Goal: Transaction & Acquisition: Purchase product/service

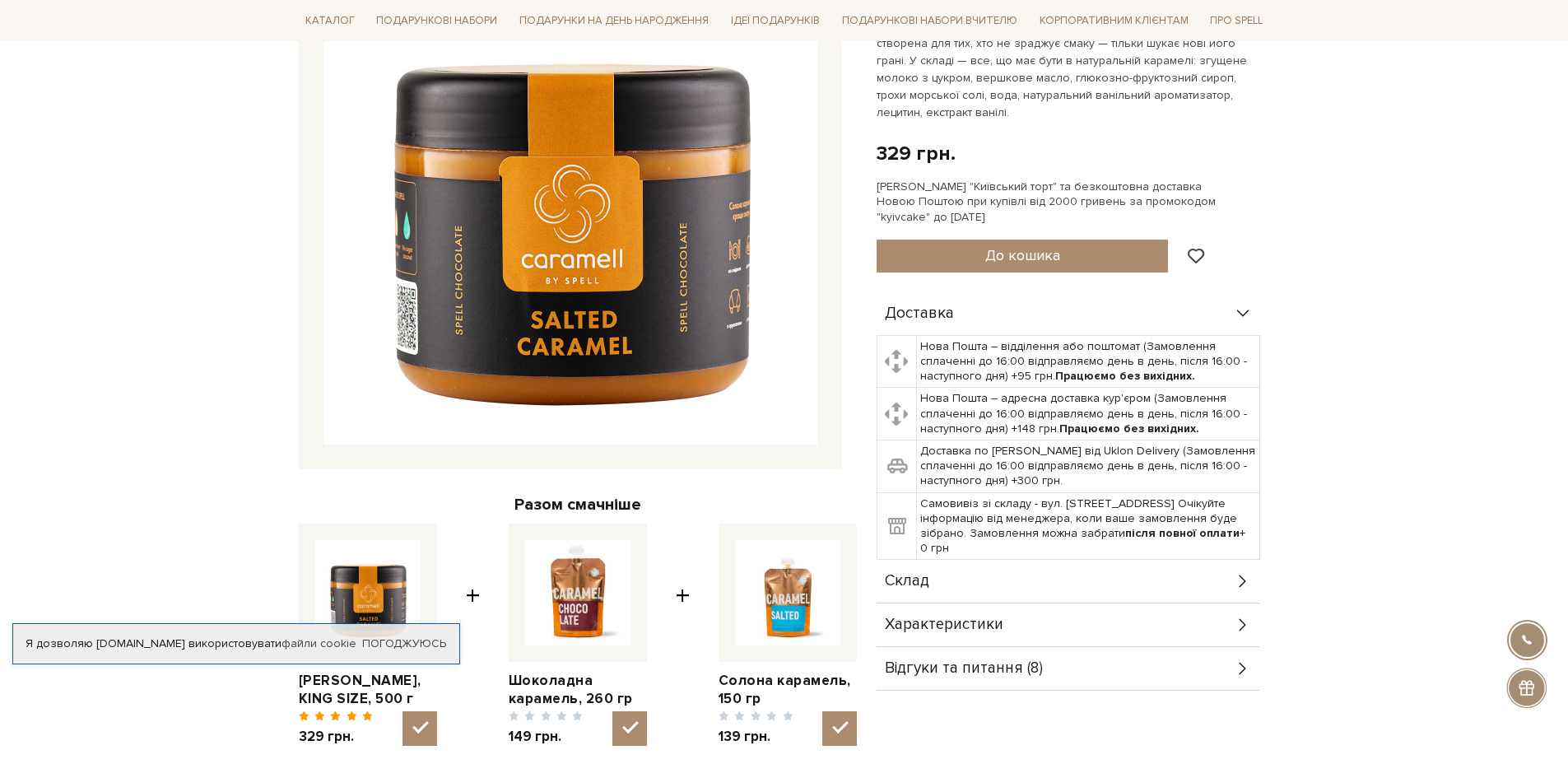
scroll to position [82, 0]
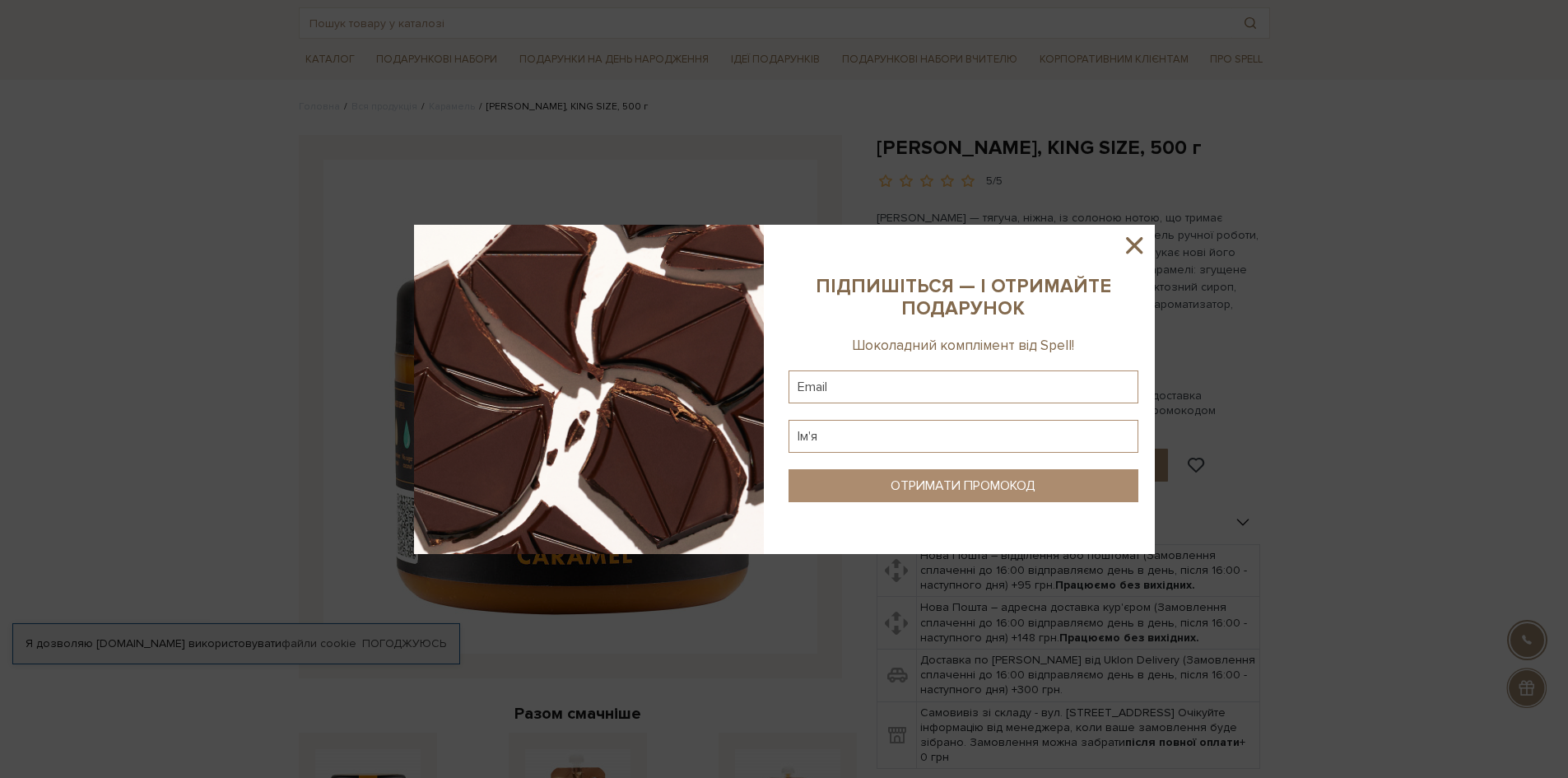
click at [1128, 248] on icon at bounding box center [1134, 246] width 28 height 28
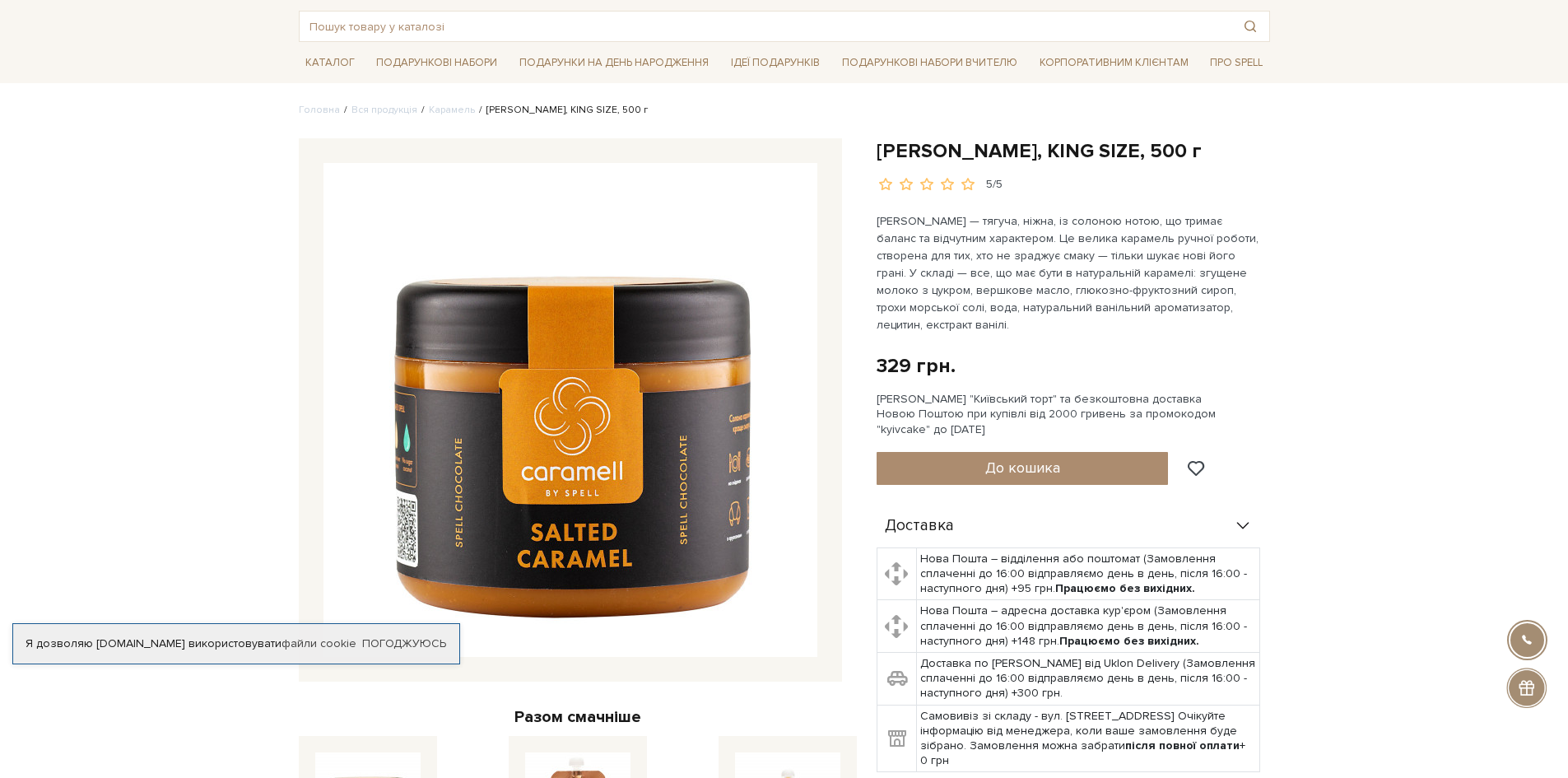
scroll to position [0, 0]
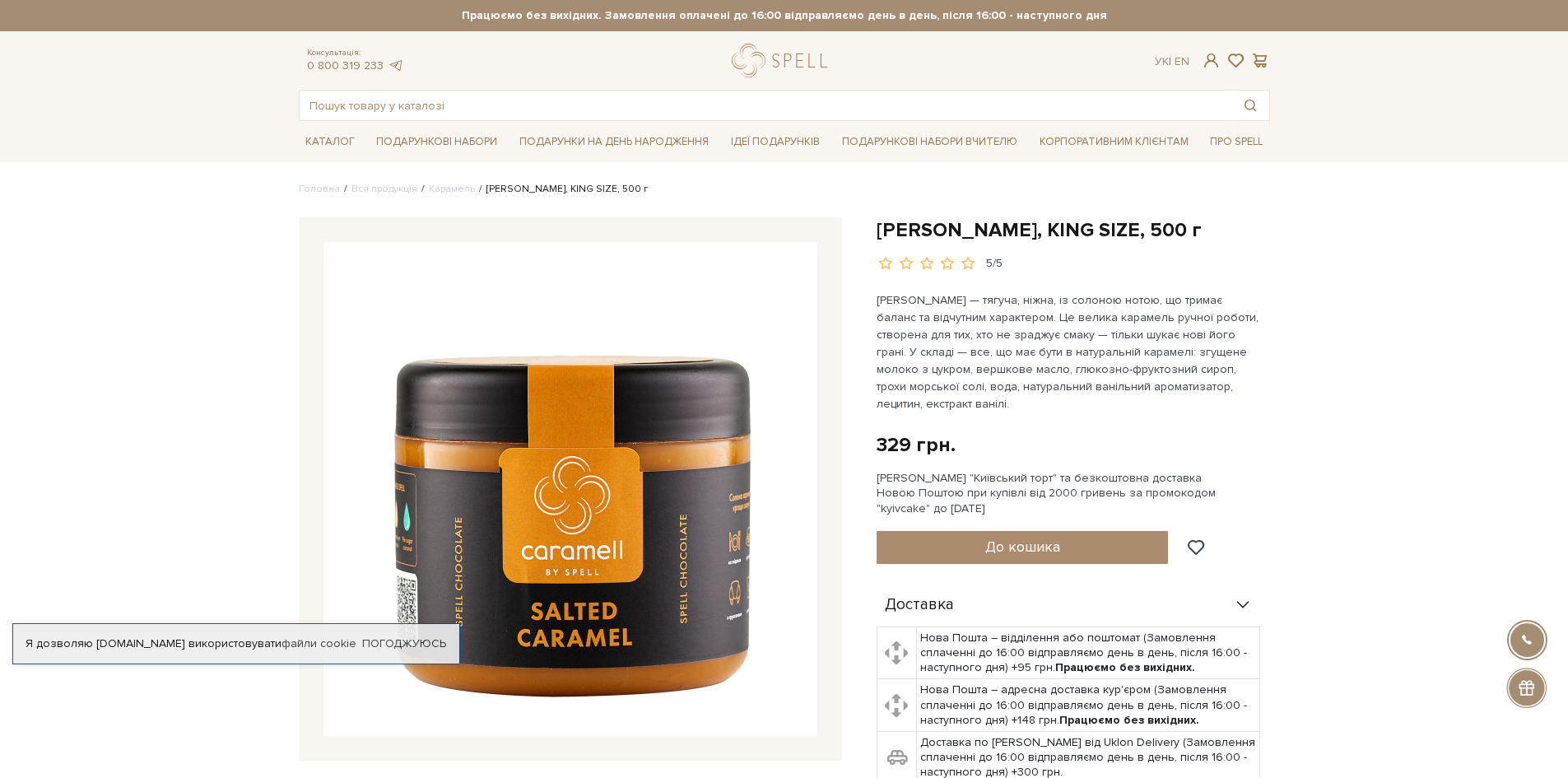
click at [551, 192] on li "[PERSON_NAME], KING SIZE, 500 г" at bounding box center [561, 190] width 173 height 15
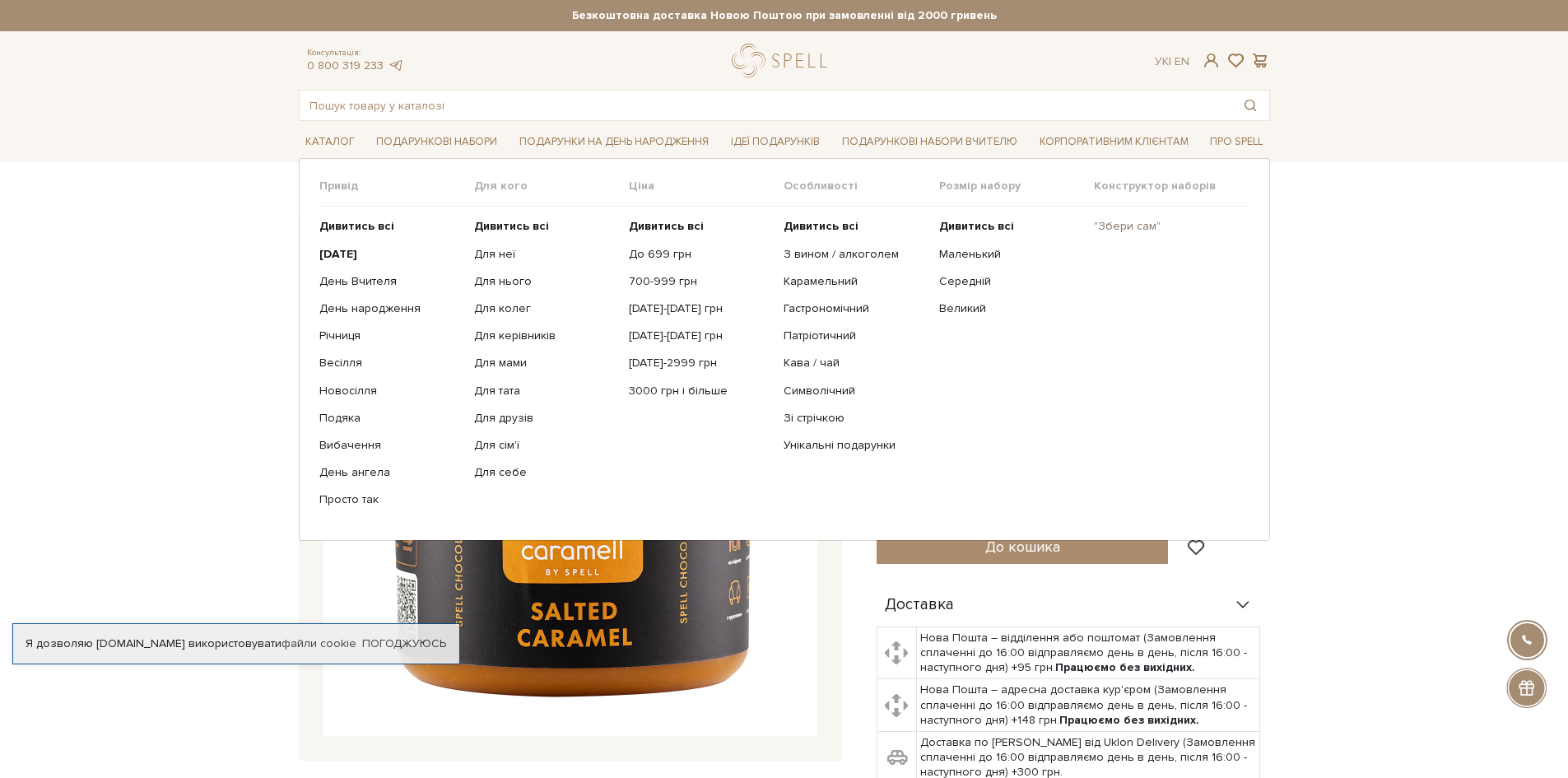
click at [1132, 225] on link ""Збери сам"" at bounding box center [1164, 226] width 142 height 15
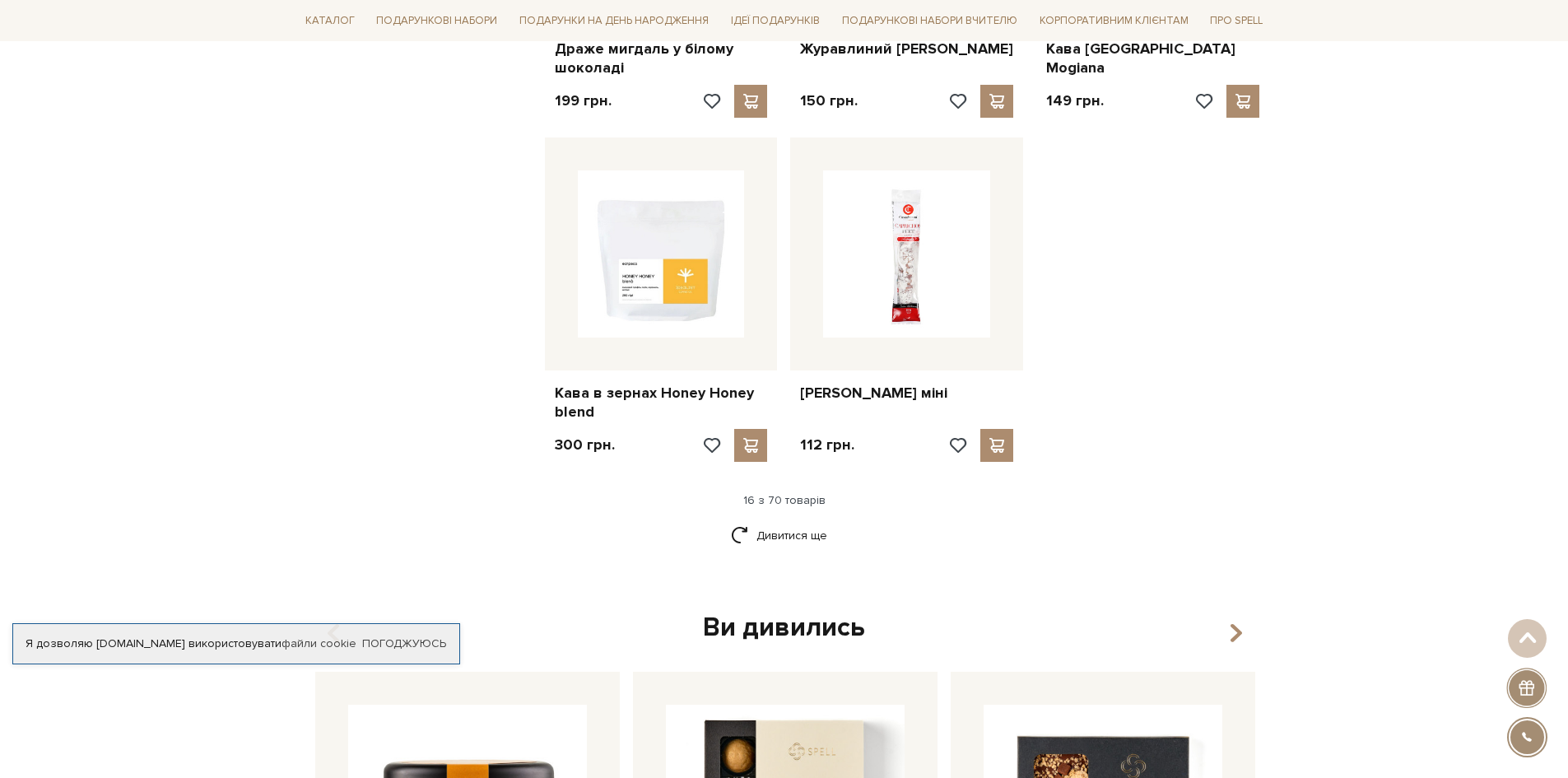
scroll to position [2059, 0]
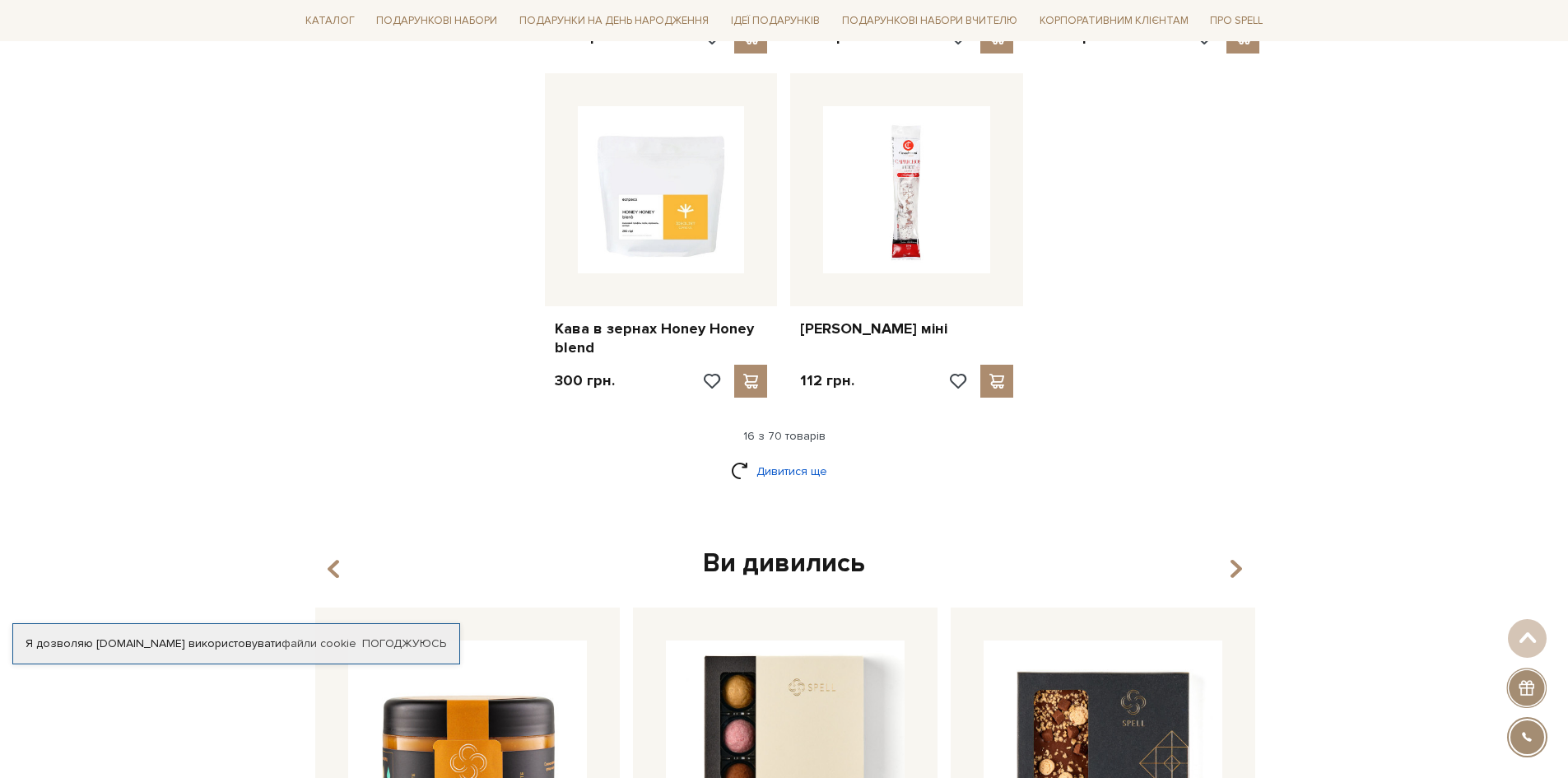
click at [788, 457] on link "Дивитися ще" at bounding box center [784, 471] width 107 height 28
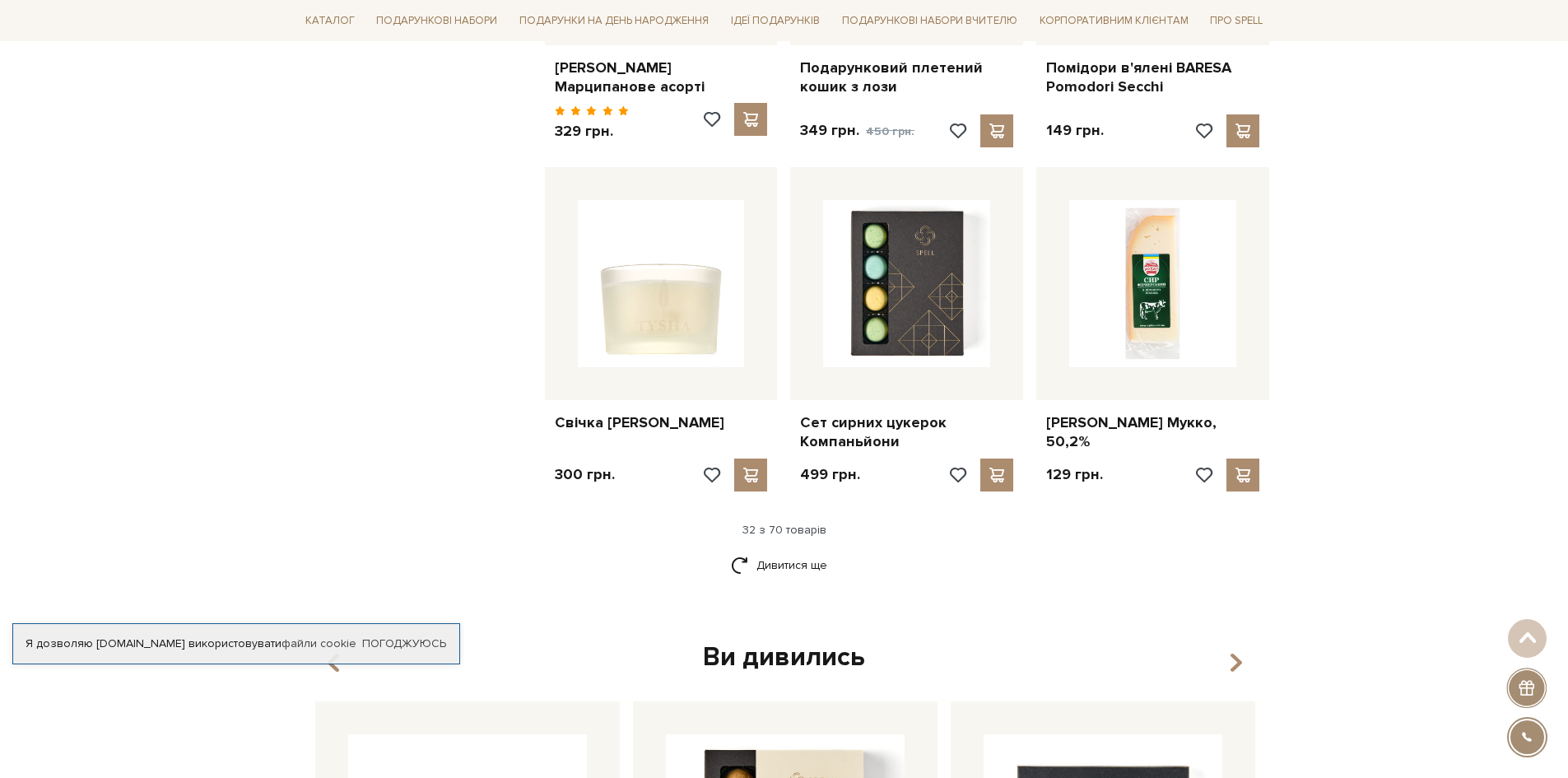
scroll to position [3707, 0]
click at [785, 553] on link "Дивитися ще" at bounding box center [784, 566] width 107 height 28
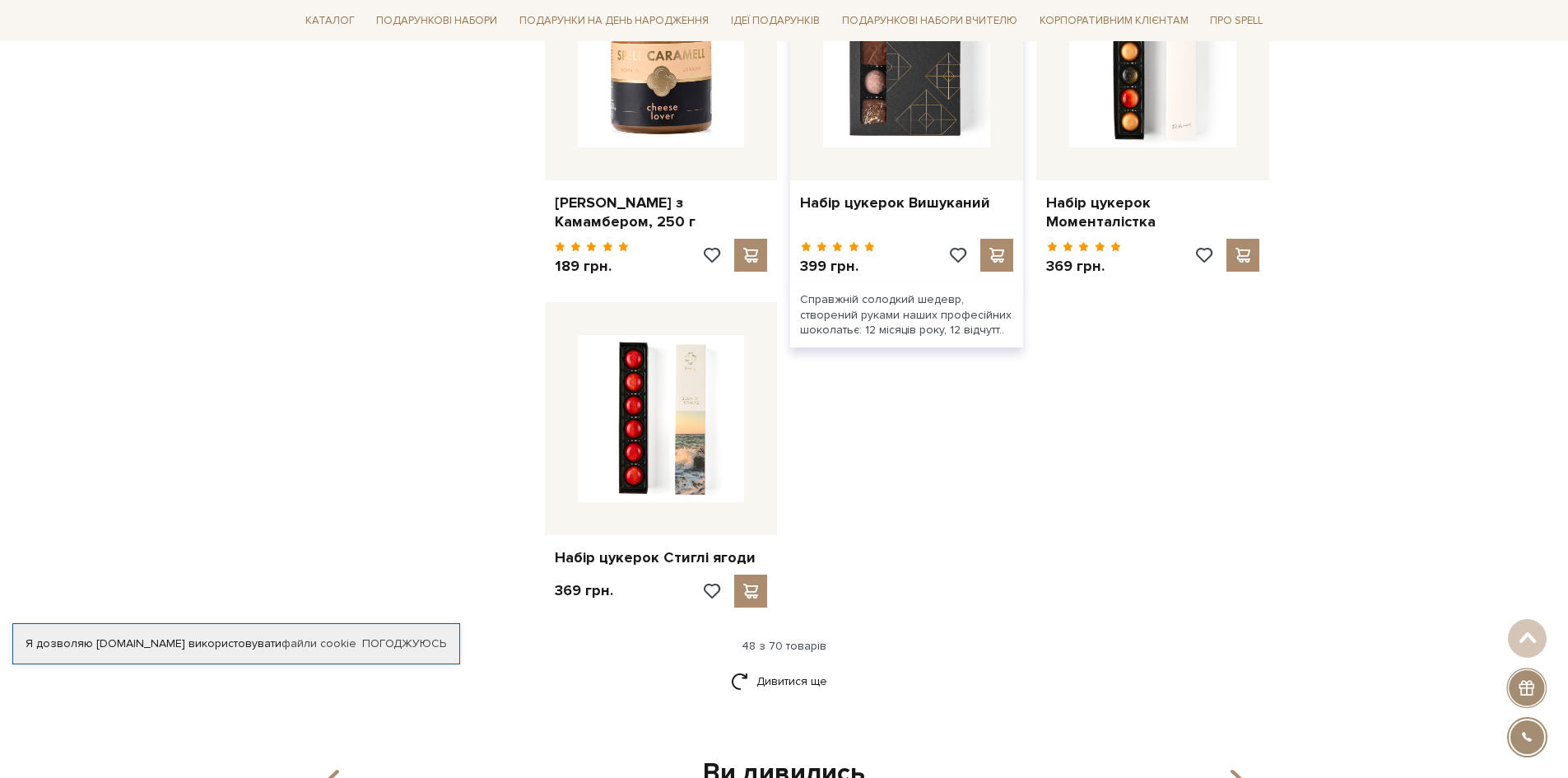
scroll to position [5683, 0]
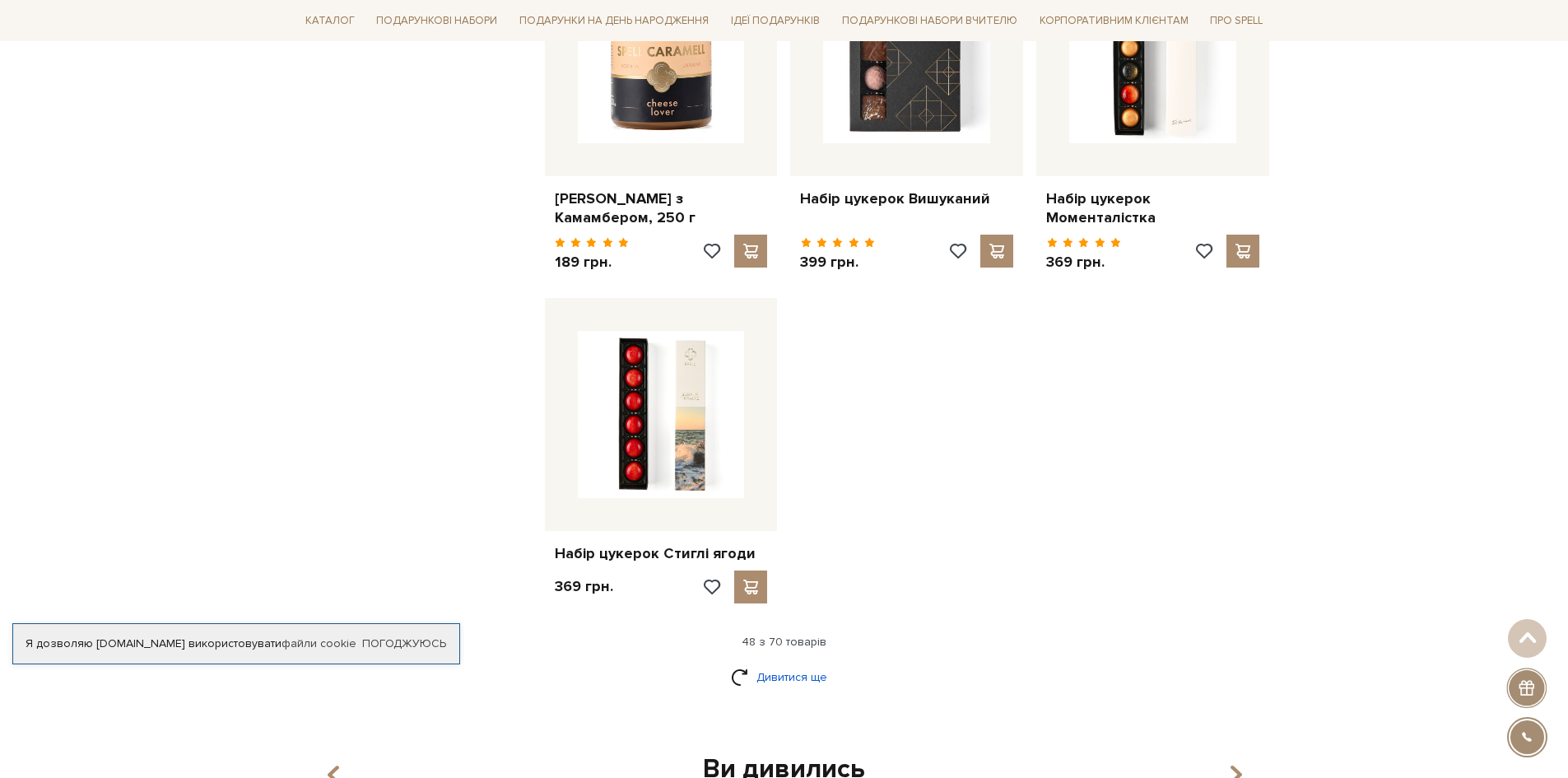
click at [776, 663] on link "Дивитися ще" at bounding box center [784, 677] width 107 height 28
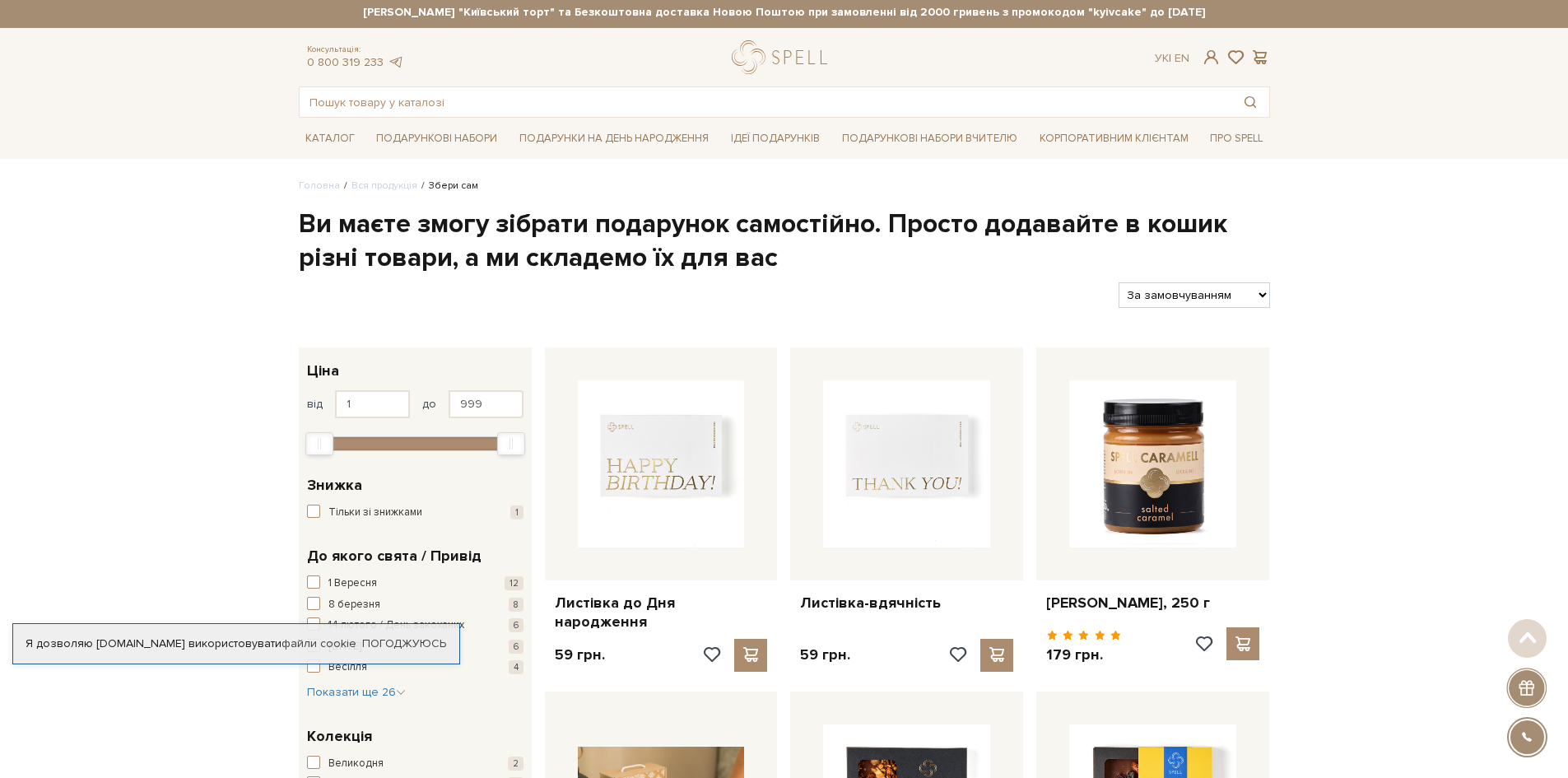
scroll to position [0, 0]
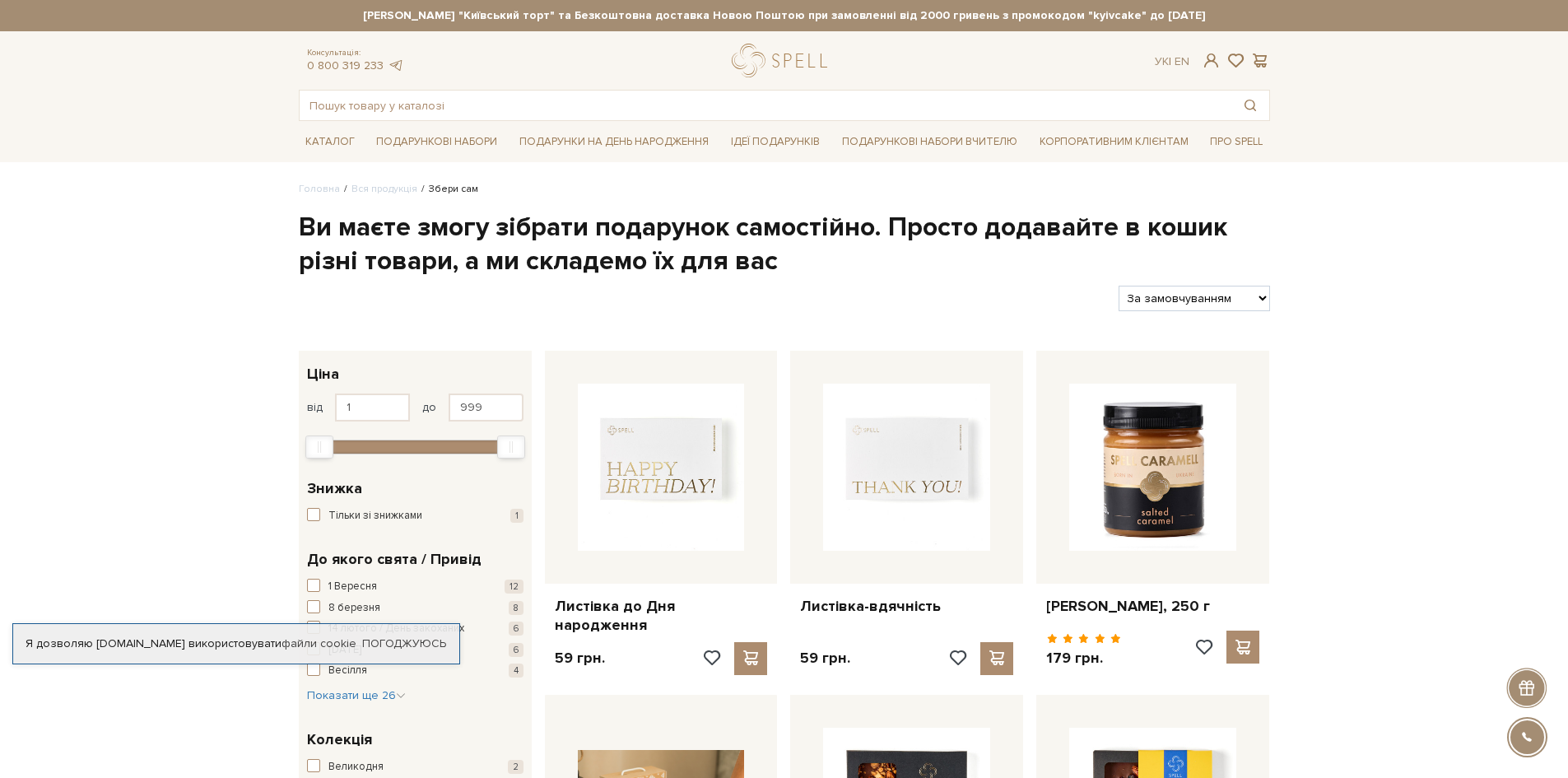
click at [1217, 295] on select "За замовчуванням За Ціною (зростання) За Ціною (зменшення) Новинки За популярні…" at bounding box center [1193, 299] width 150 height 26
select select "https://spellchocolate.com/our-productions/zbery-sam/?sort=p.price&order=ASC"
click at [1118, 286] on select "За замовчуванням За Ціною (зростання) За Ціною (зменшення) Новинки За популярні…" at bounding box center [1193, 299] width 150 height 26
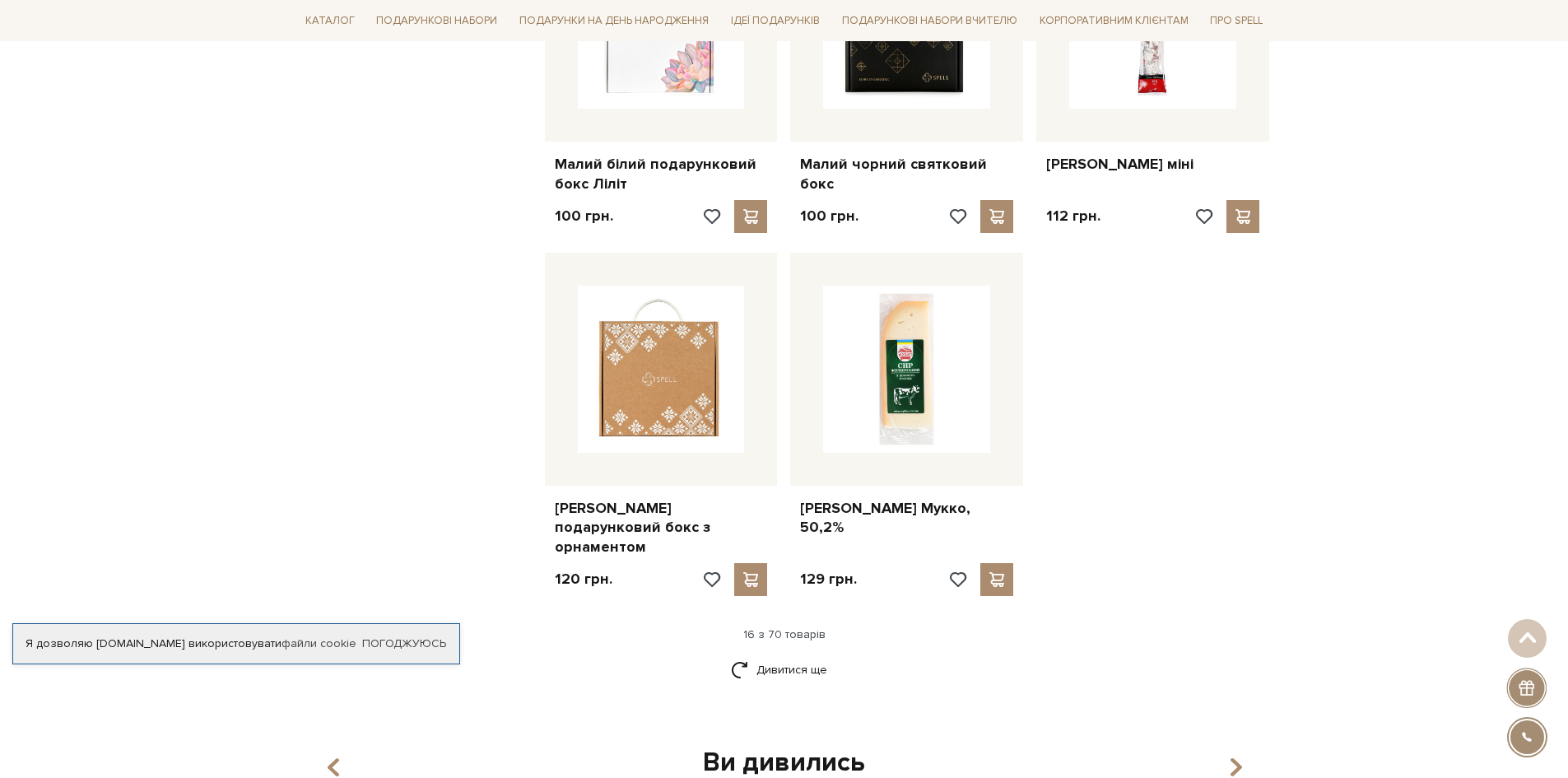
scroll to position [1812, 0]
click at [789, 654] on link "Дивитися ще" at bounding box center [784, 668] width 107 height 28
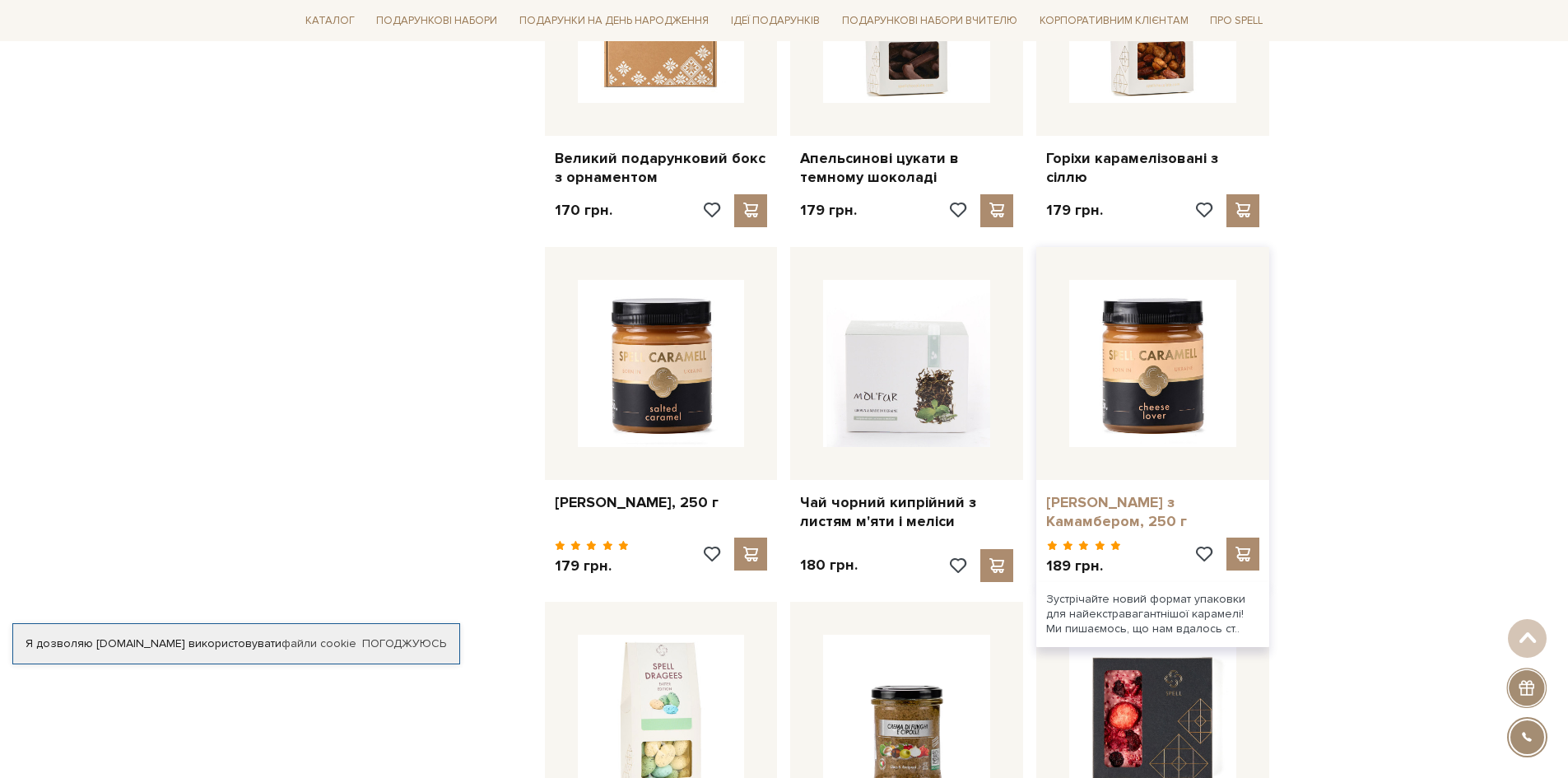
scroll to position [3542, 0]
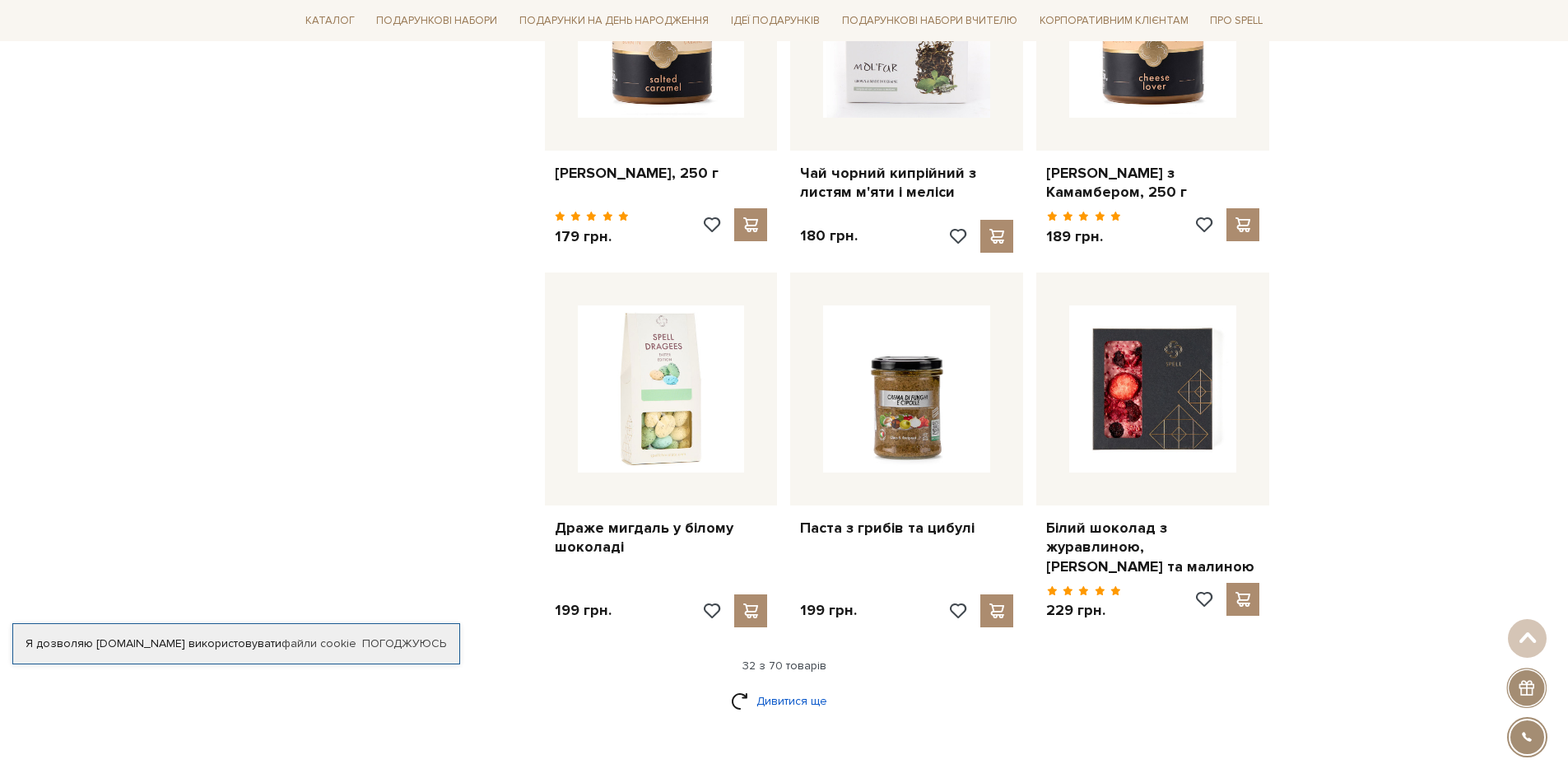
click at [781, 687] on link "Дивитися ще" at bounding box center [784, 701] width 107 height 28
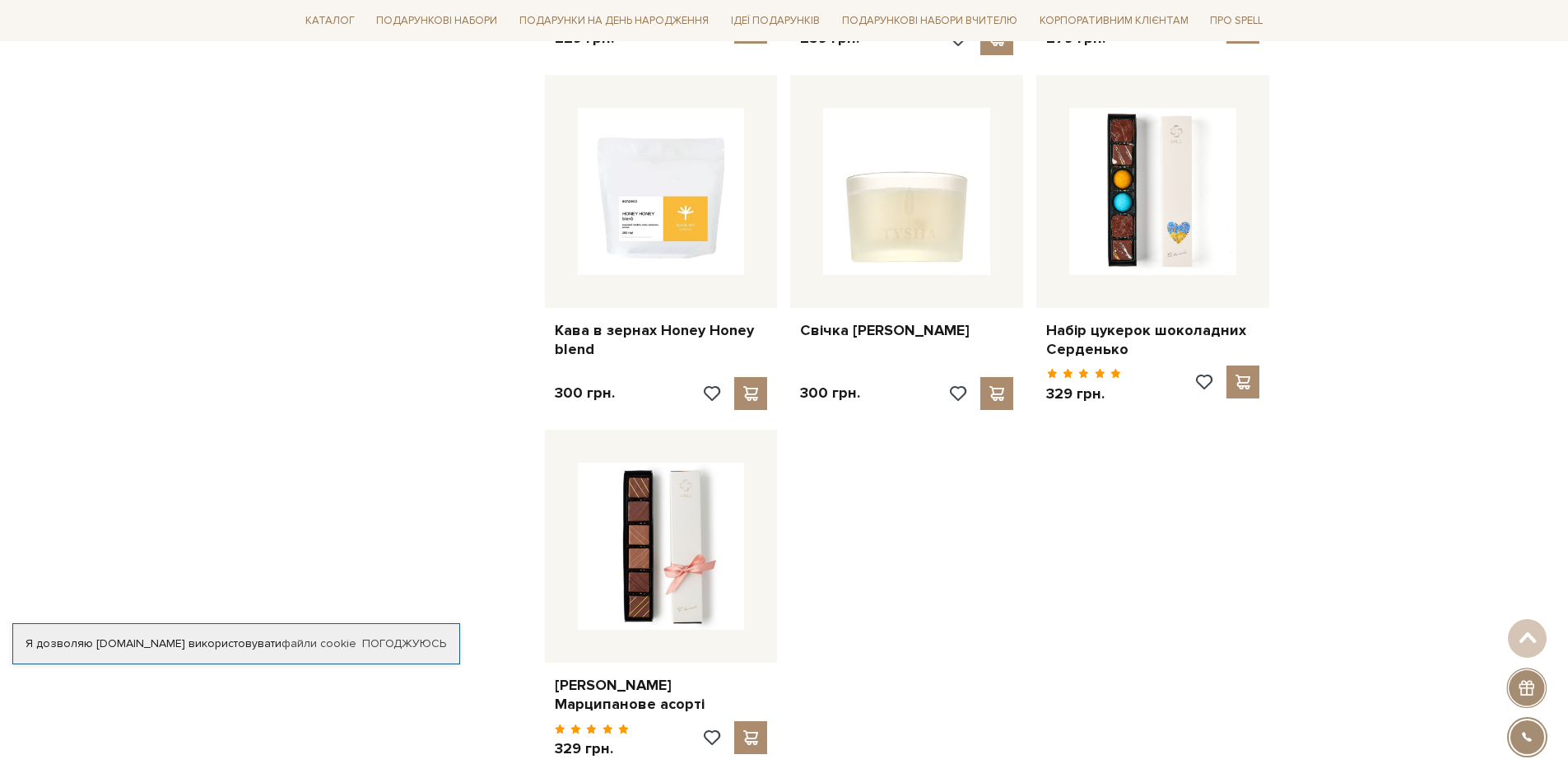
scroll to position [5766, 0]
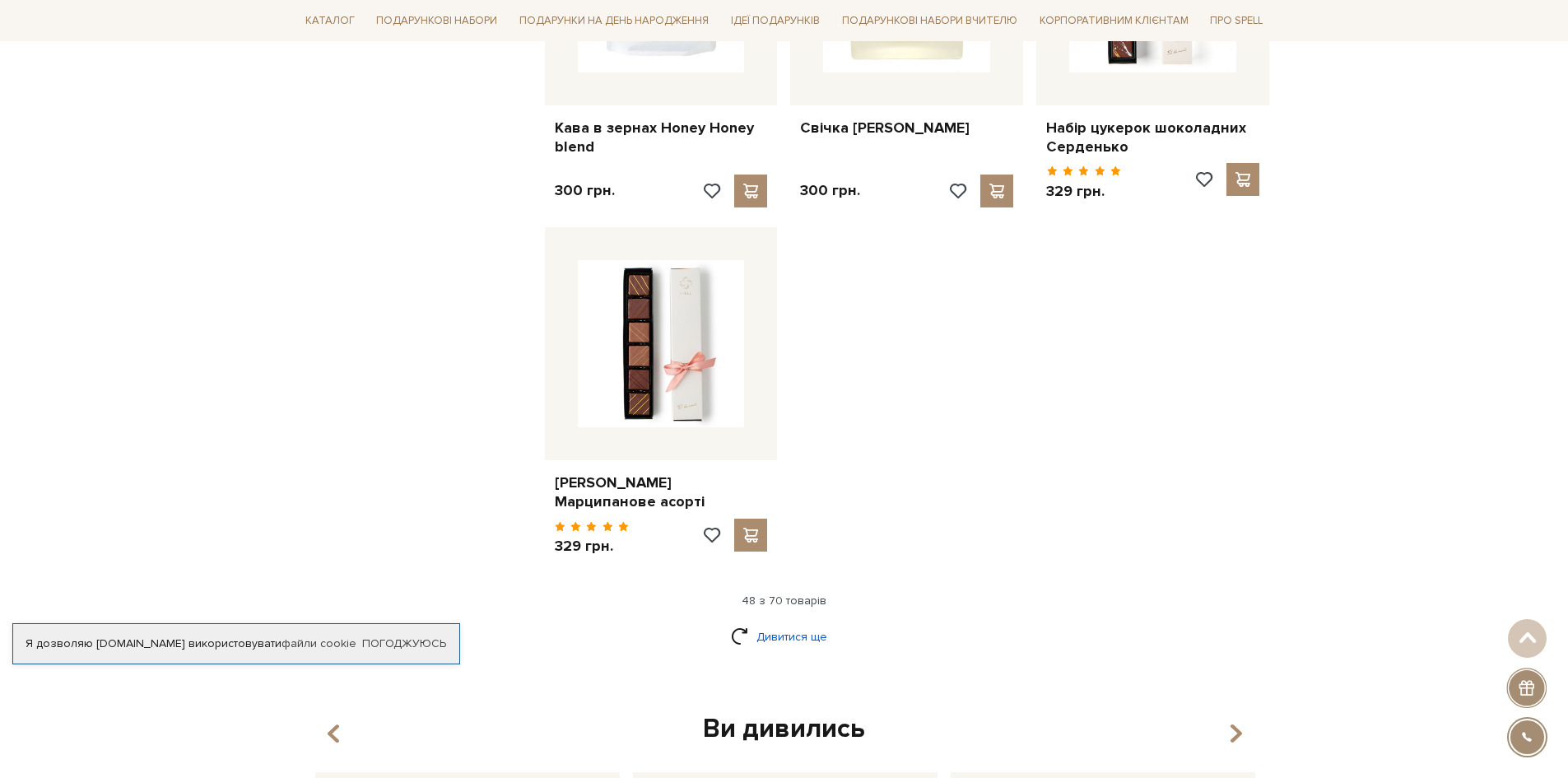
click at [800, 622] on link "Дивитися ще" at bounding box center [784, 636] width 107 height 28
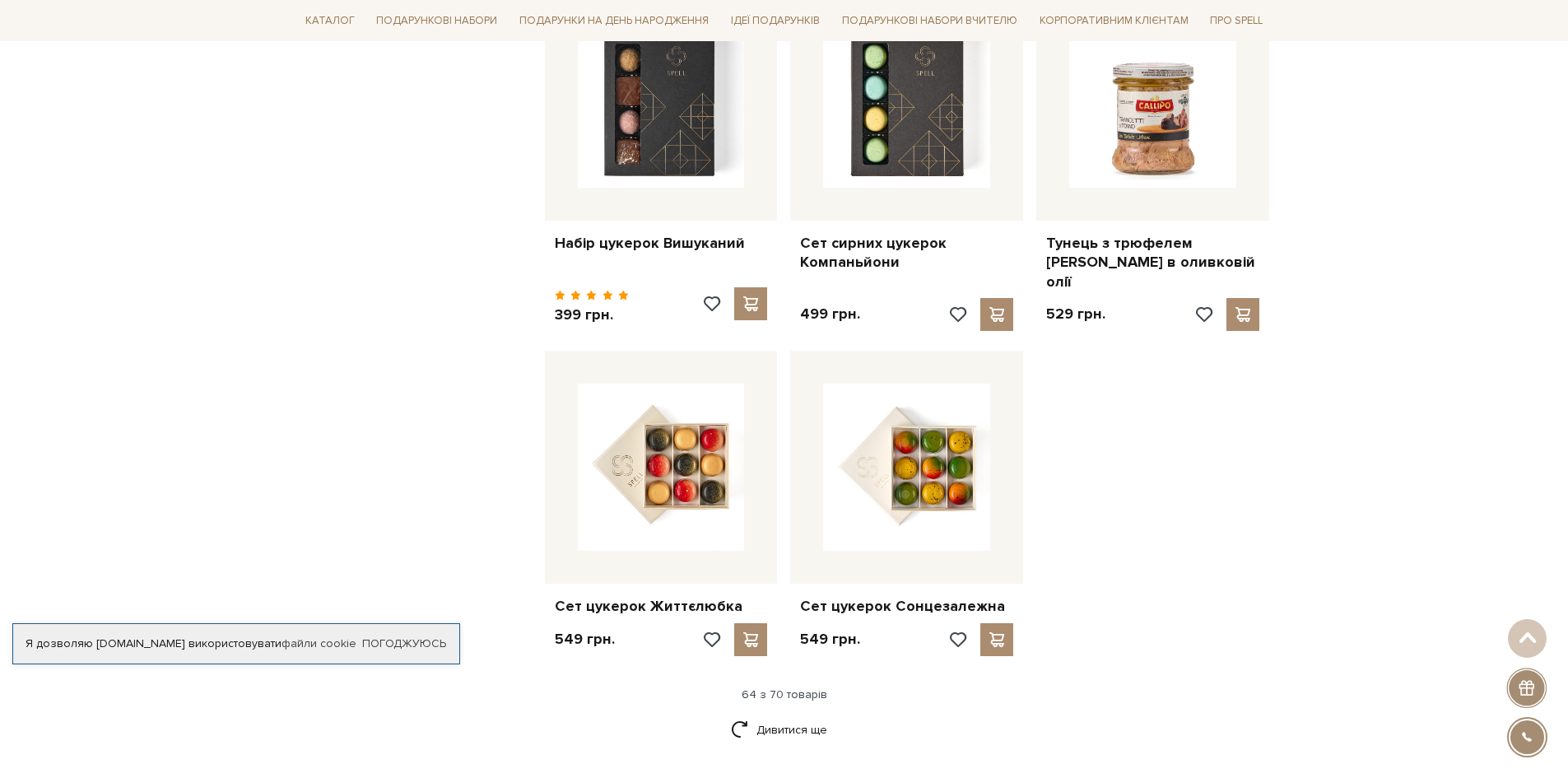
scroll to position [7495, 0]
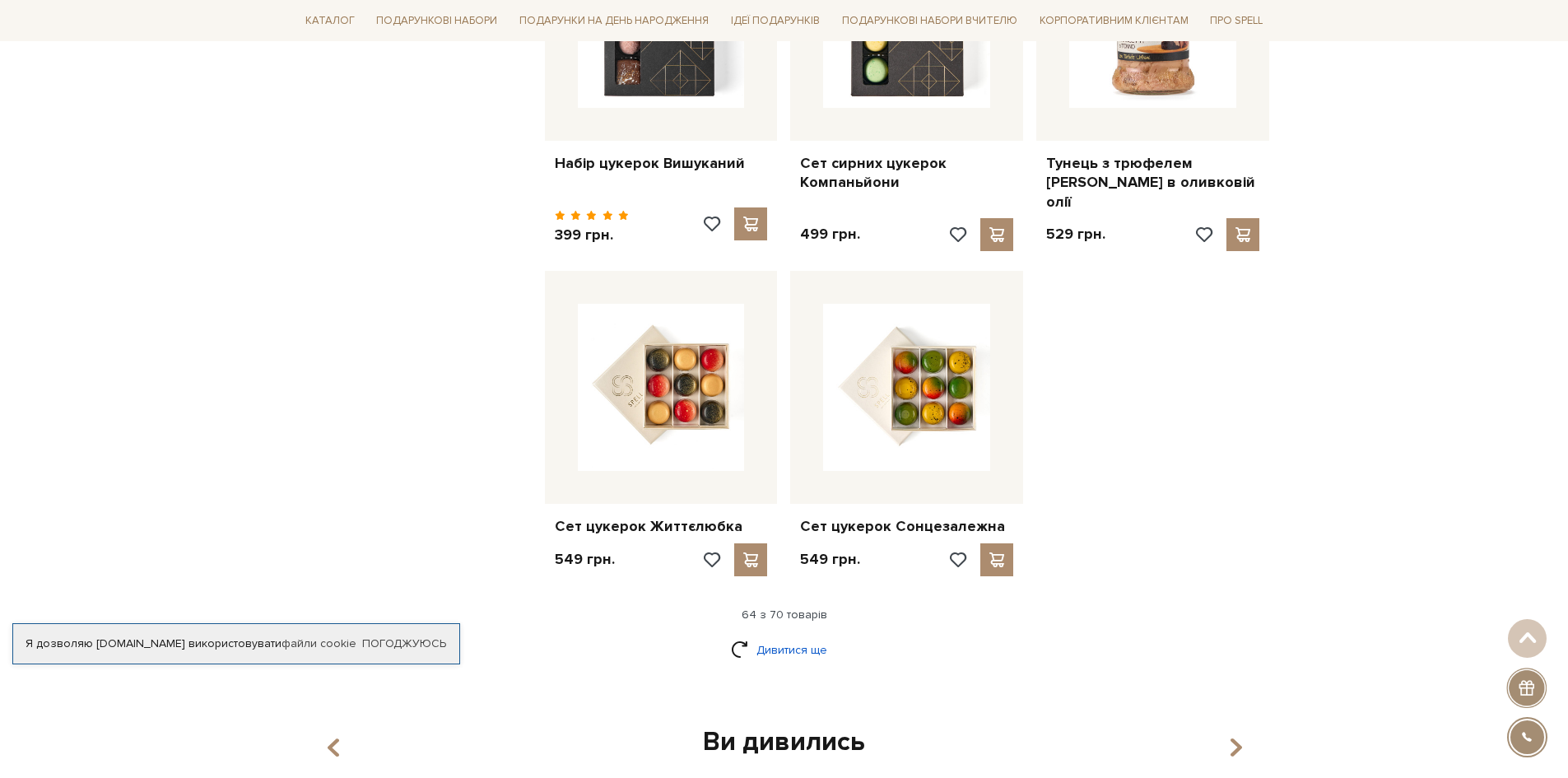
click at [772, 636] on link "Дивитися ще" at bounding box center [784, 650] width 107 height 28
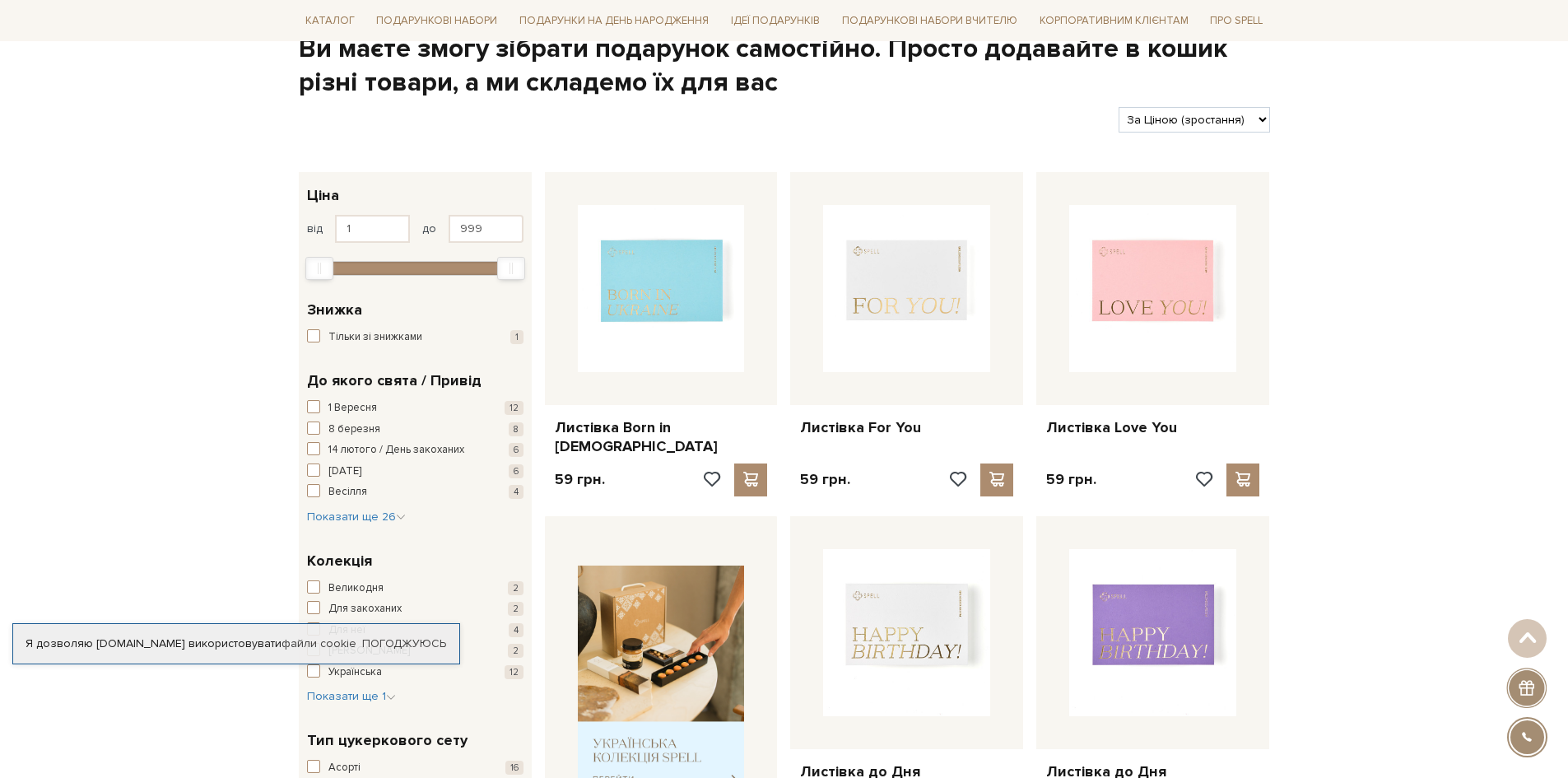
scroll to position [165, 0]
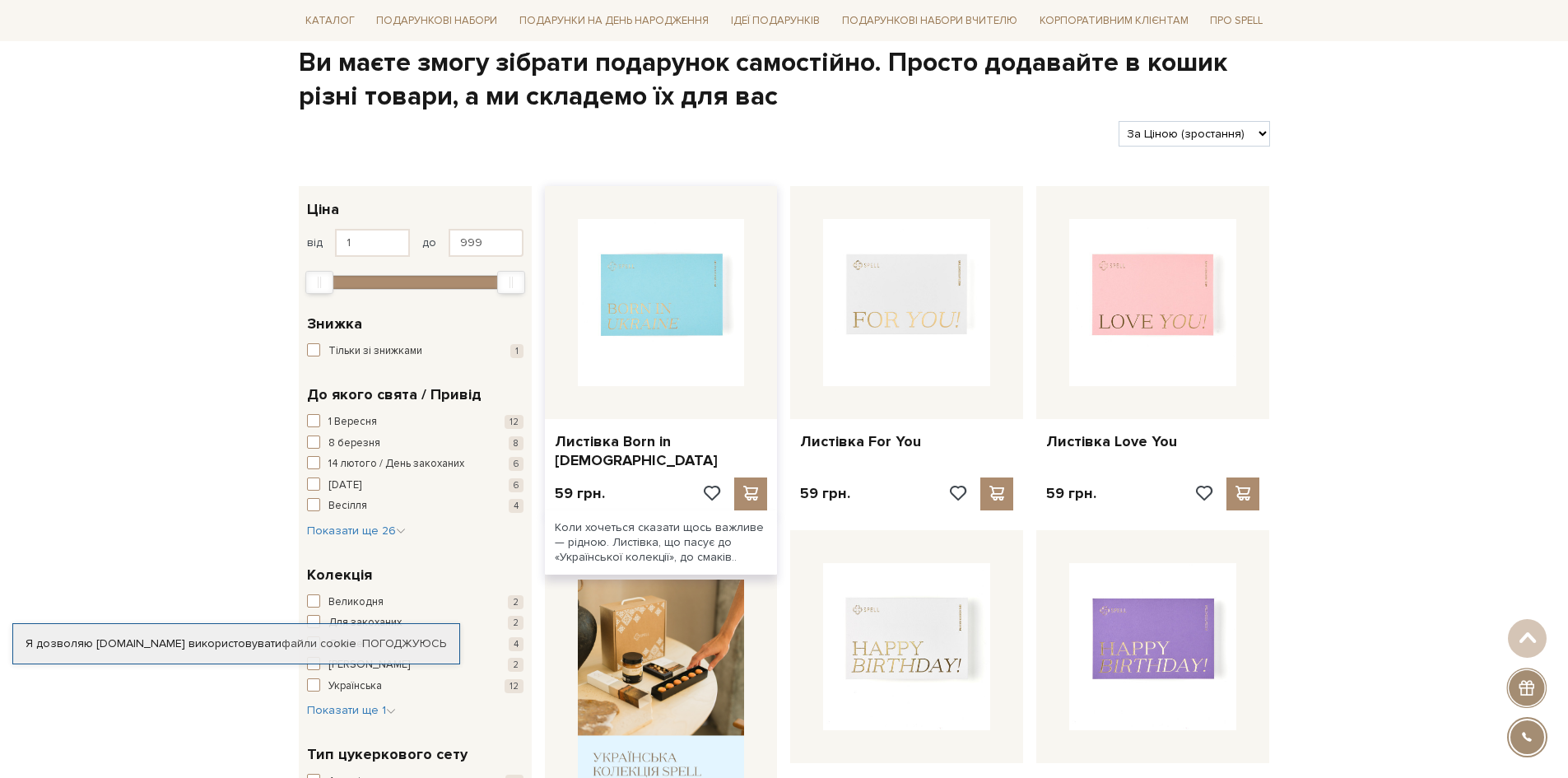
click at [638, 292] on img at bounding box center [661, 302] width 167 height 167
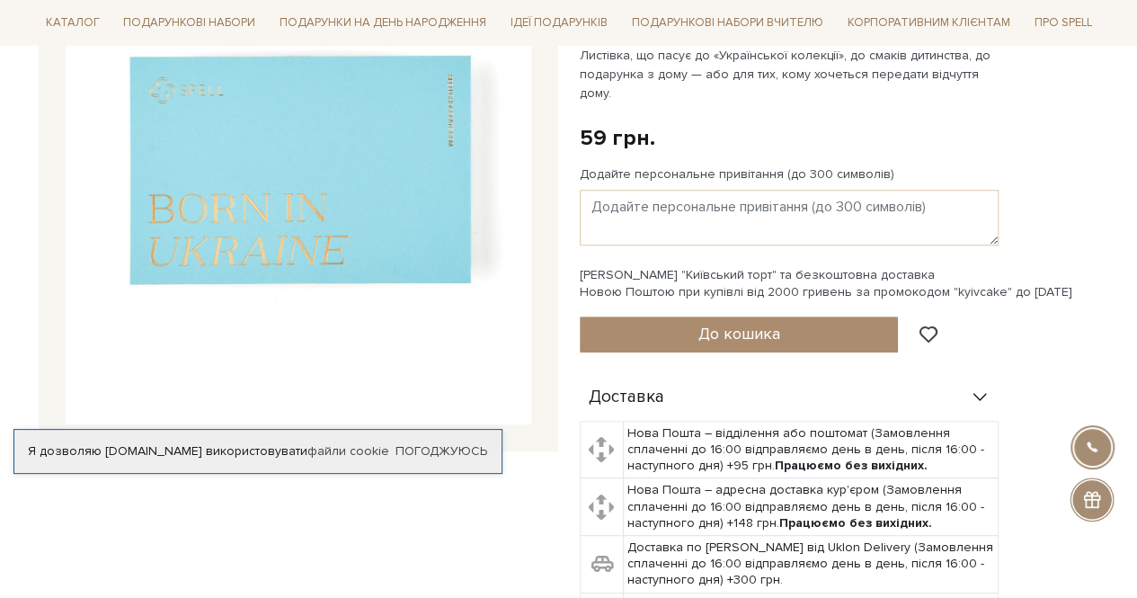
scroll to position [270, 0]
